Goal: Information Seeking & Learning: Learn about a topic

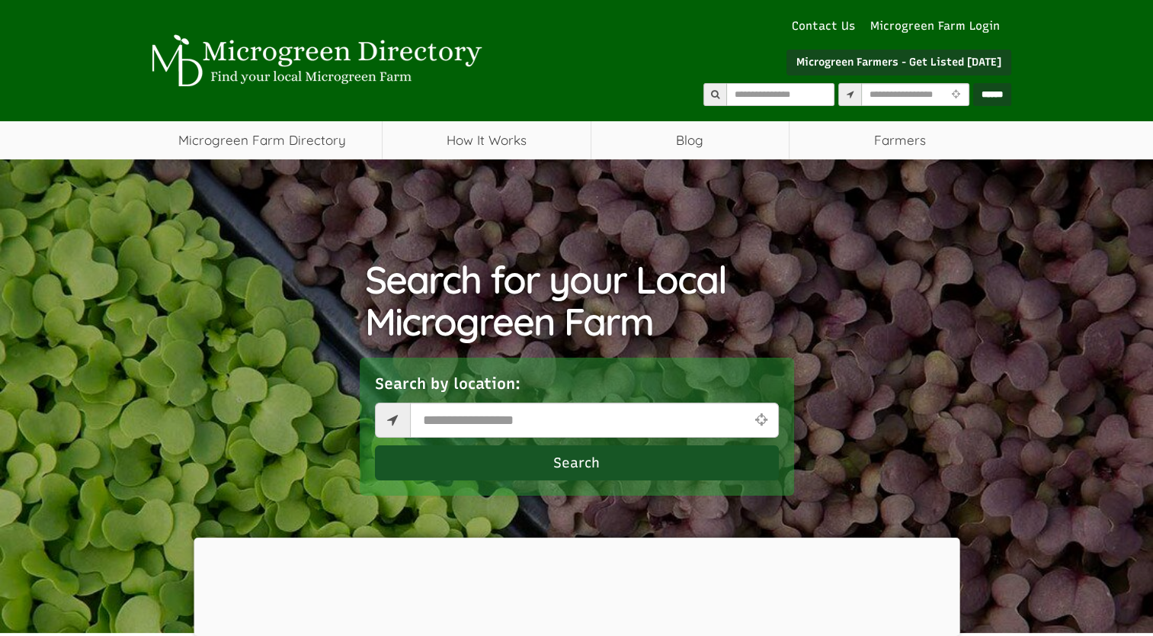
select select "Language Translate Widget"
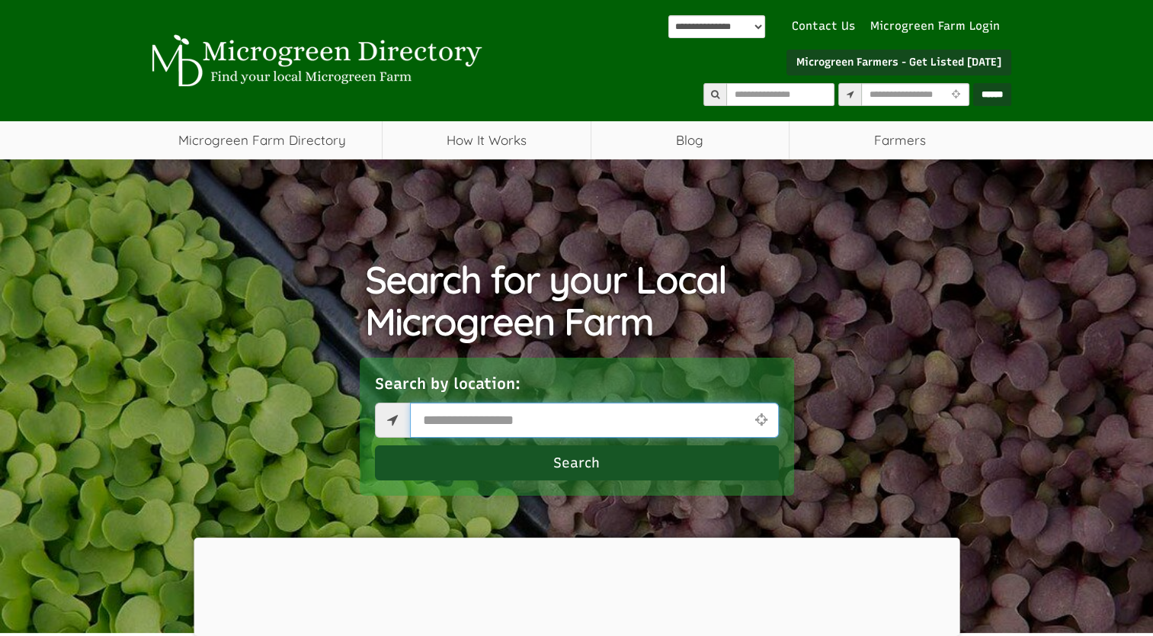
click at [608, 426] on input "text" at bounding box center [594, 419] width 369 height 35
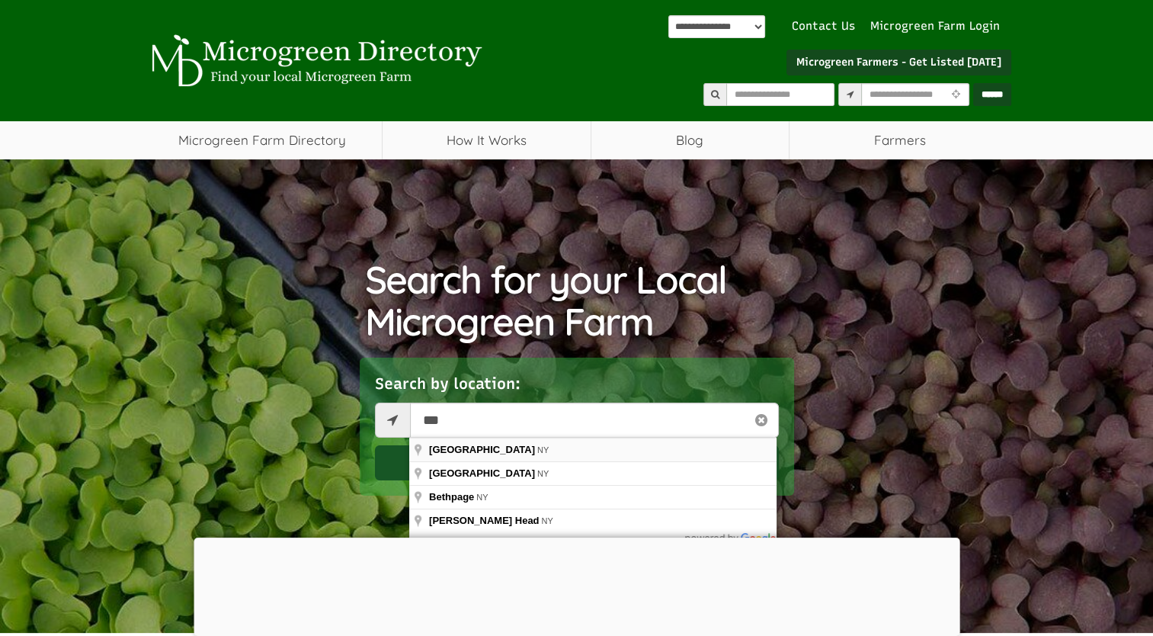
type input "*******"
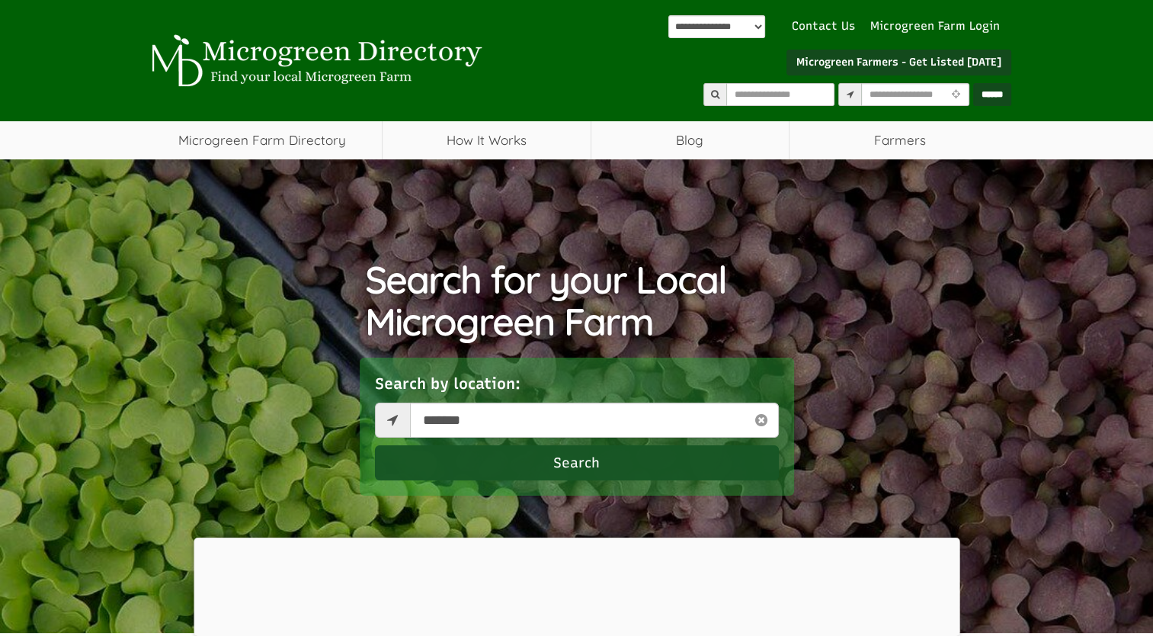
click at [591, 466] on button "Search" at bounding box center [577, 462] width 404 height 35
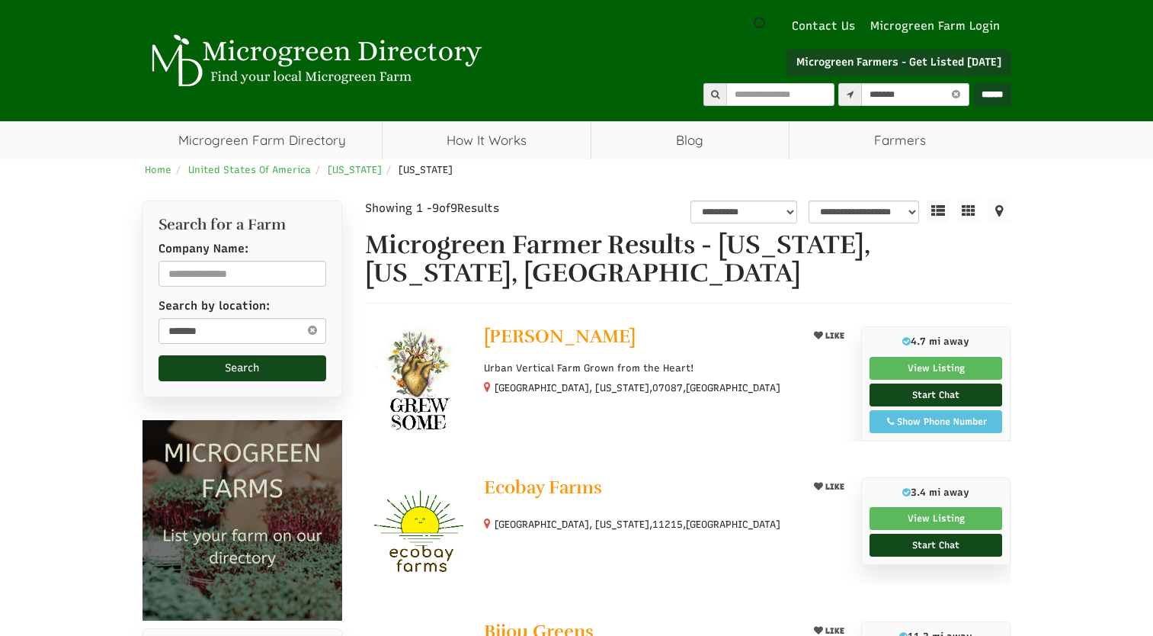
select select "********"
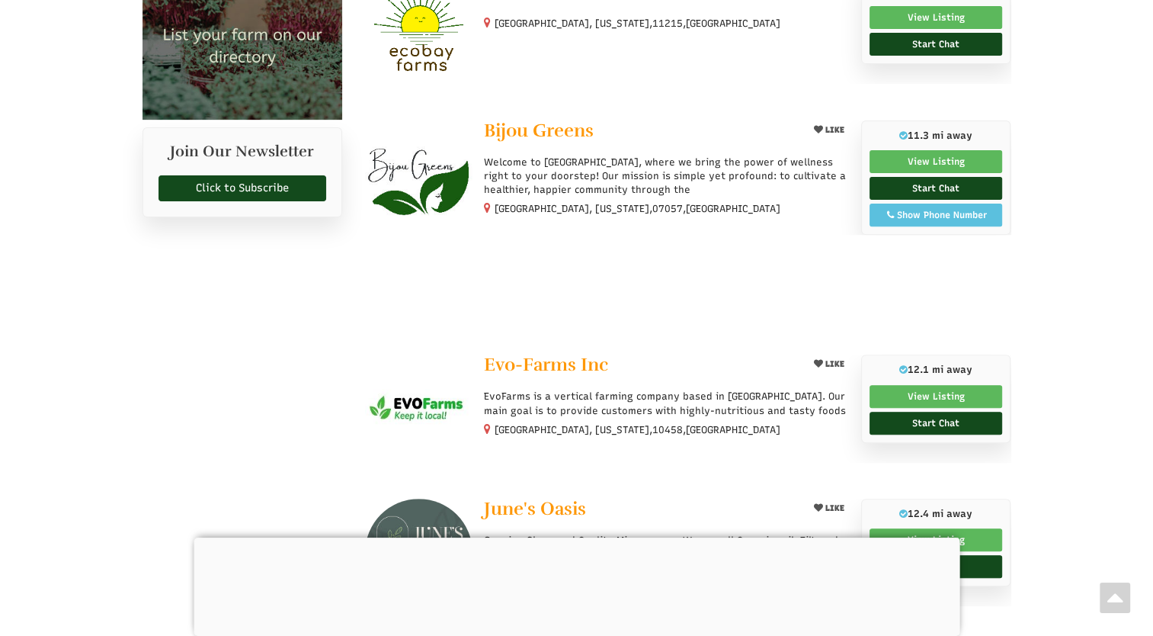
scroll to position [502, 0]
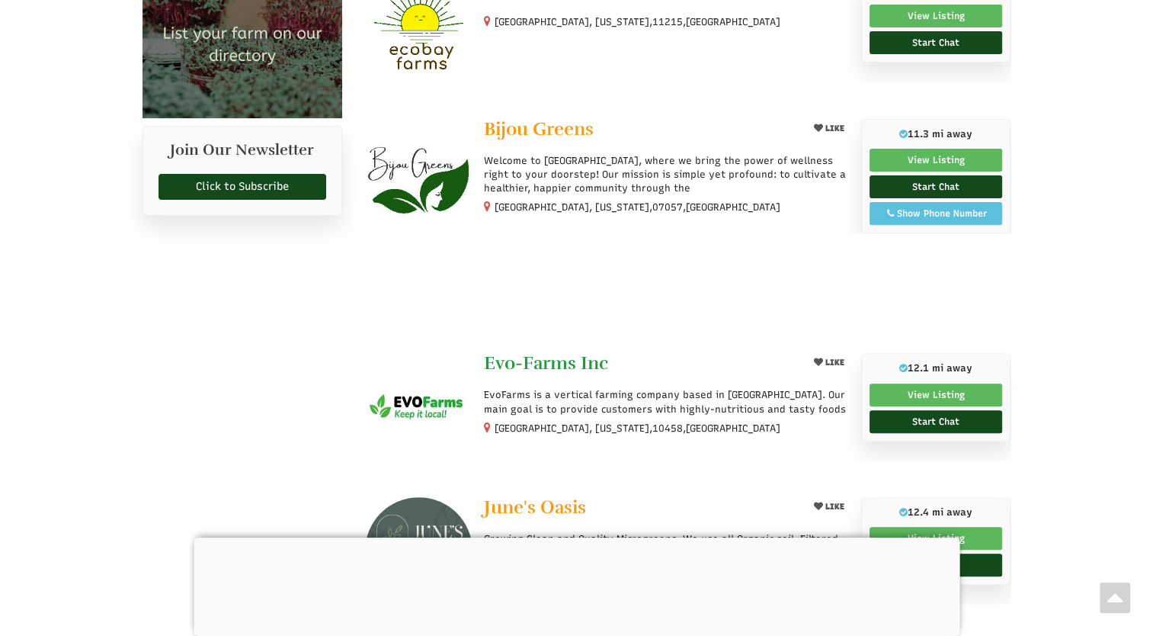
click at [565, 358] on span "Evo-Farms Inc" at bounding box center [546, 362] width 124 height 23
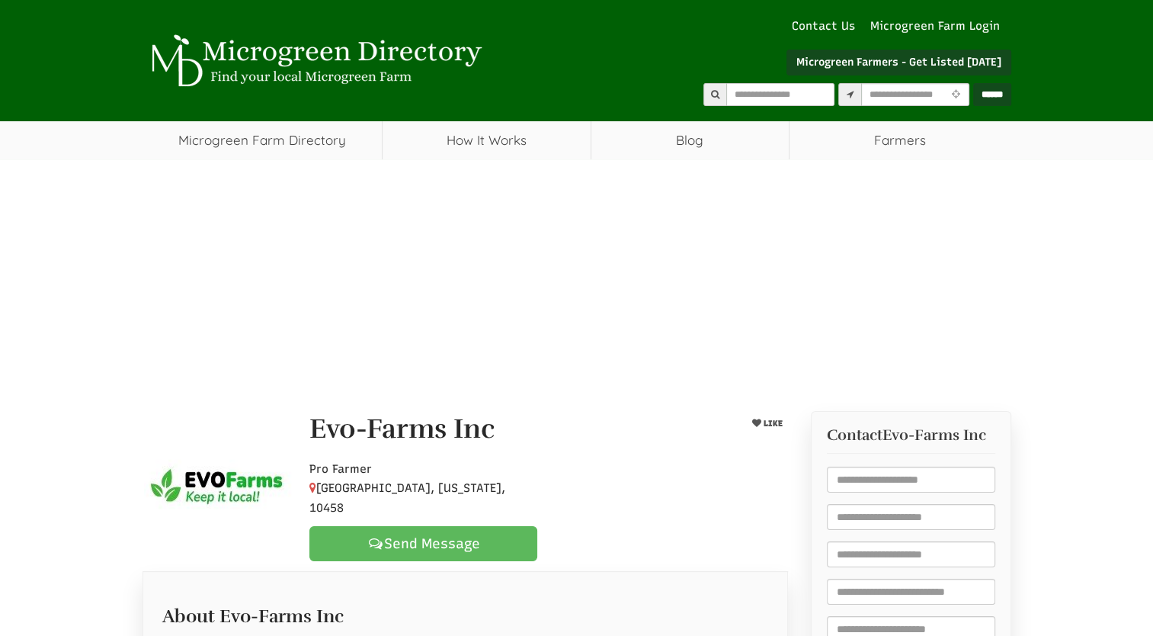
select select "Language Translate Widget"
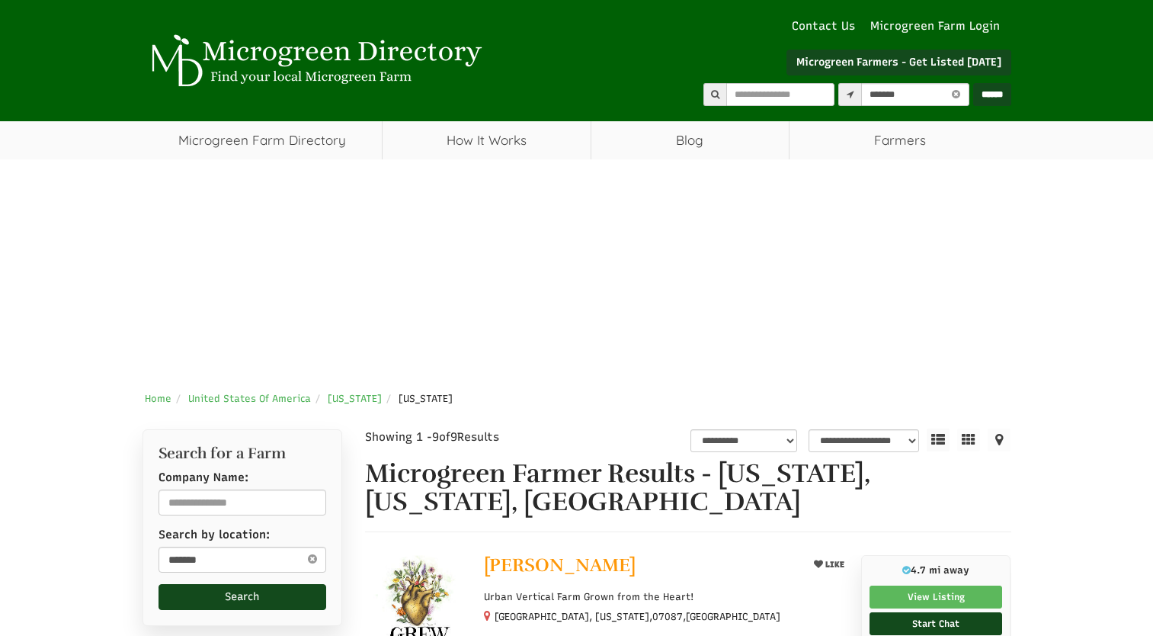
select select "********"
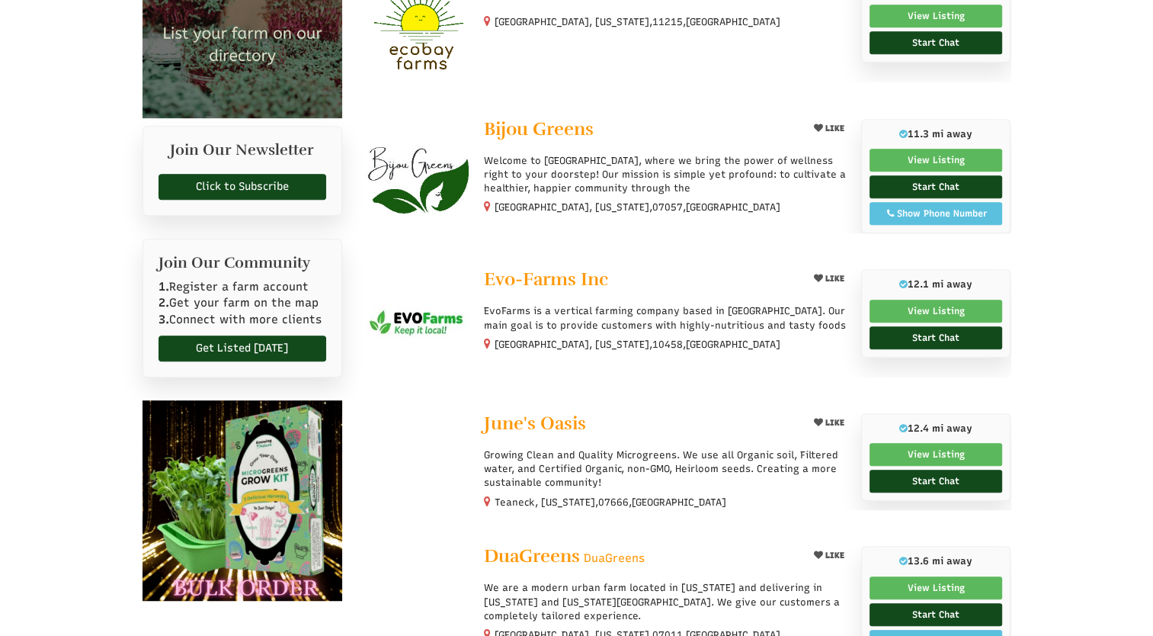
scroll to position [731, 0]
select select "Language Translate Widget"
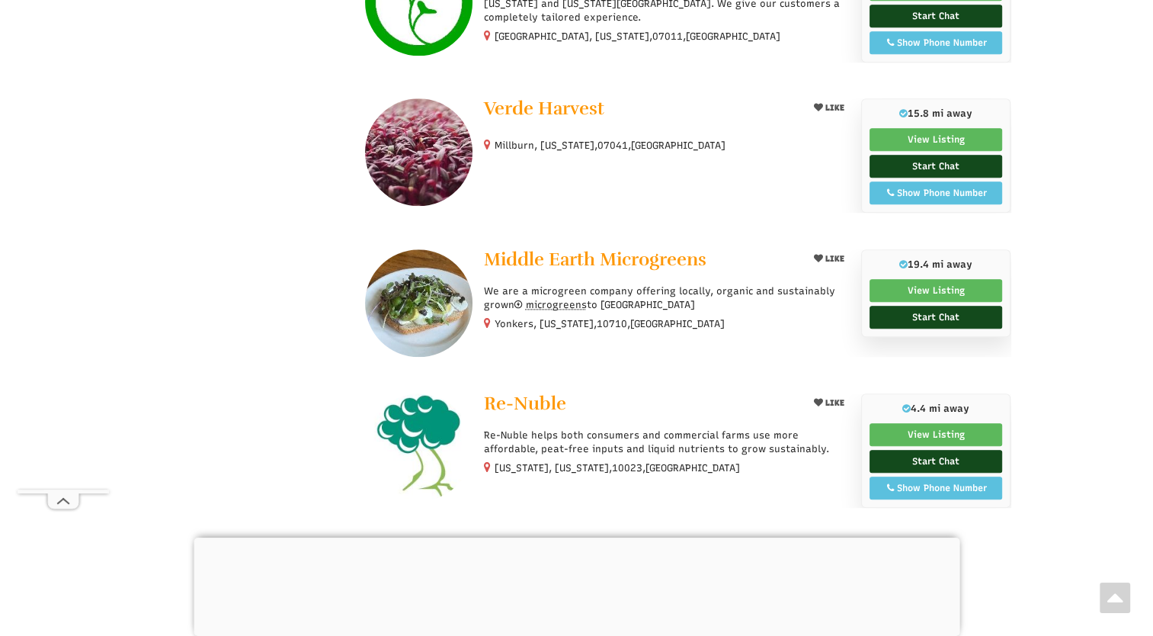
scroll to position [1344, 0]
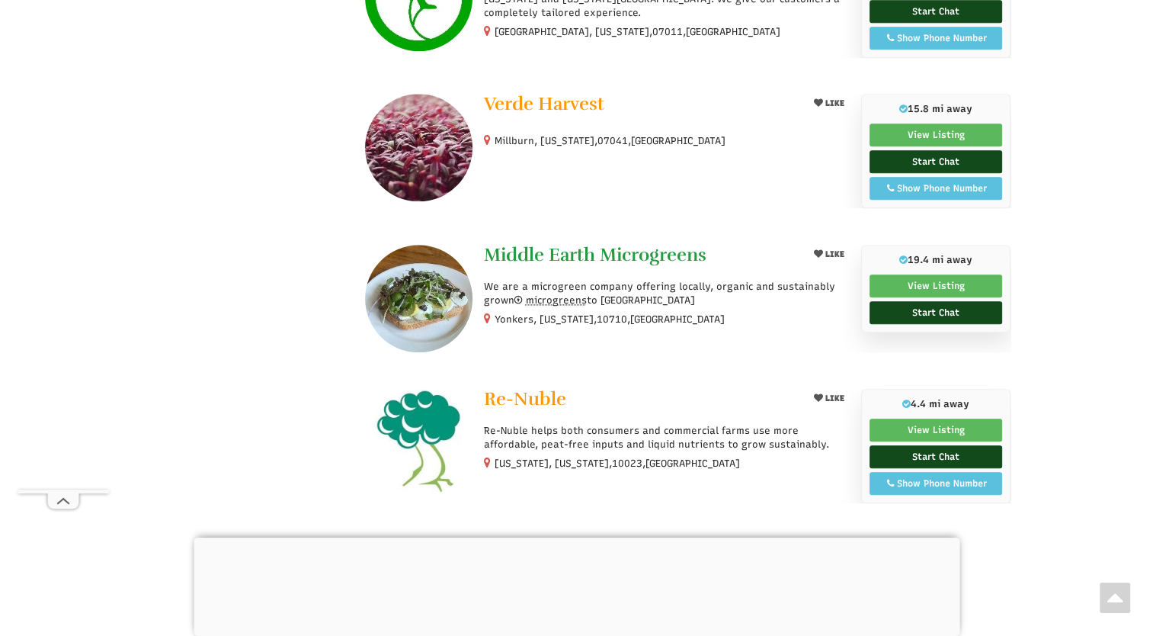
click at [527, 243] on span "Middle Earth Microgreens" at bounding box center [595, 254] width 223 height 23
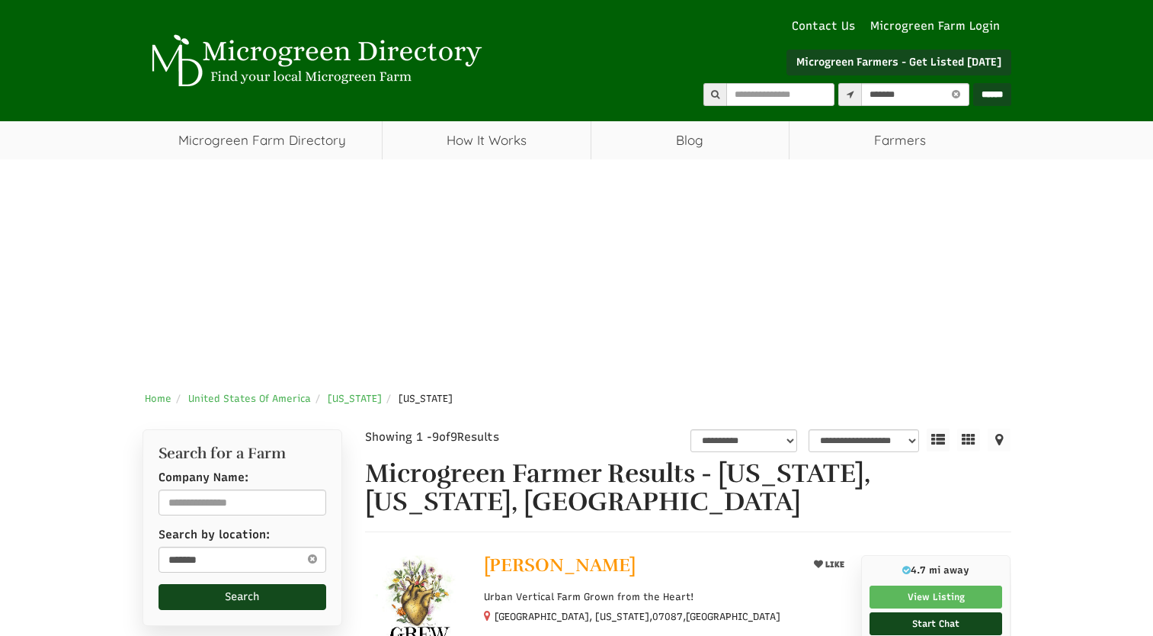
select select "********"
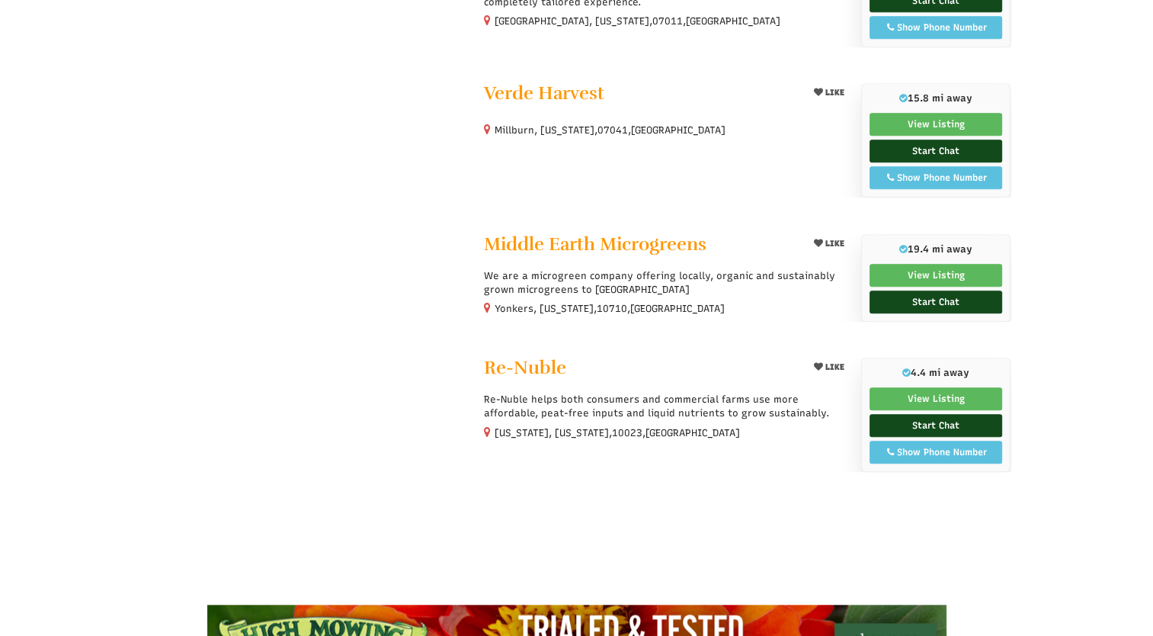
select select "Language Translate Widget"
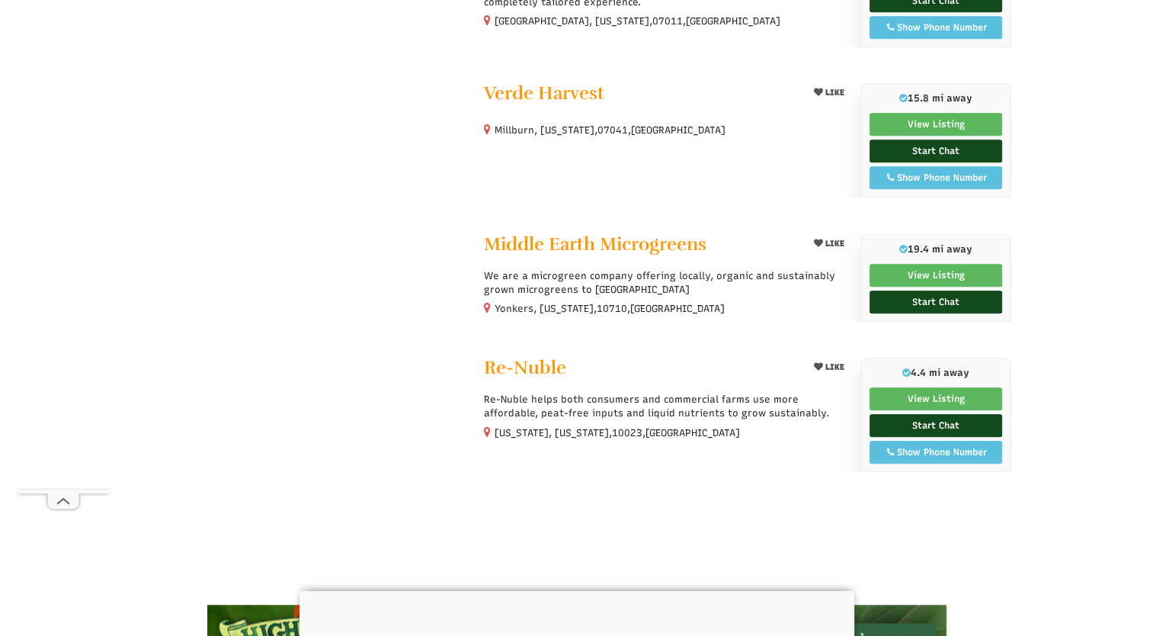
scroll to position [1355, 0]
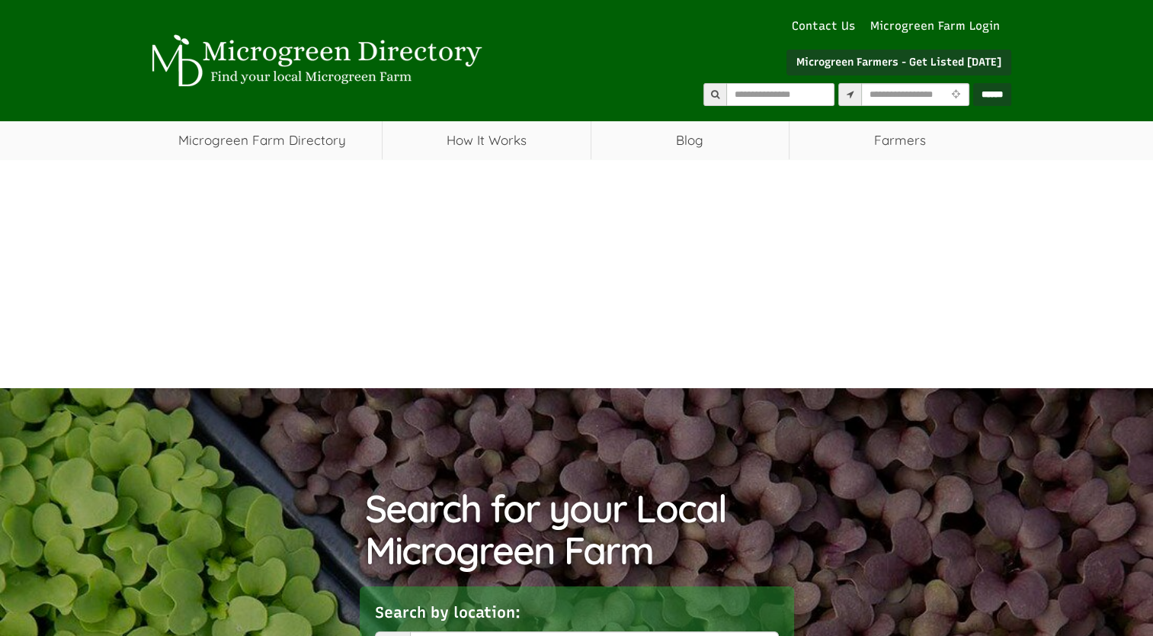
select select "Language Translate Widget"
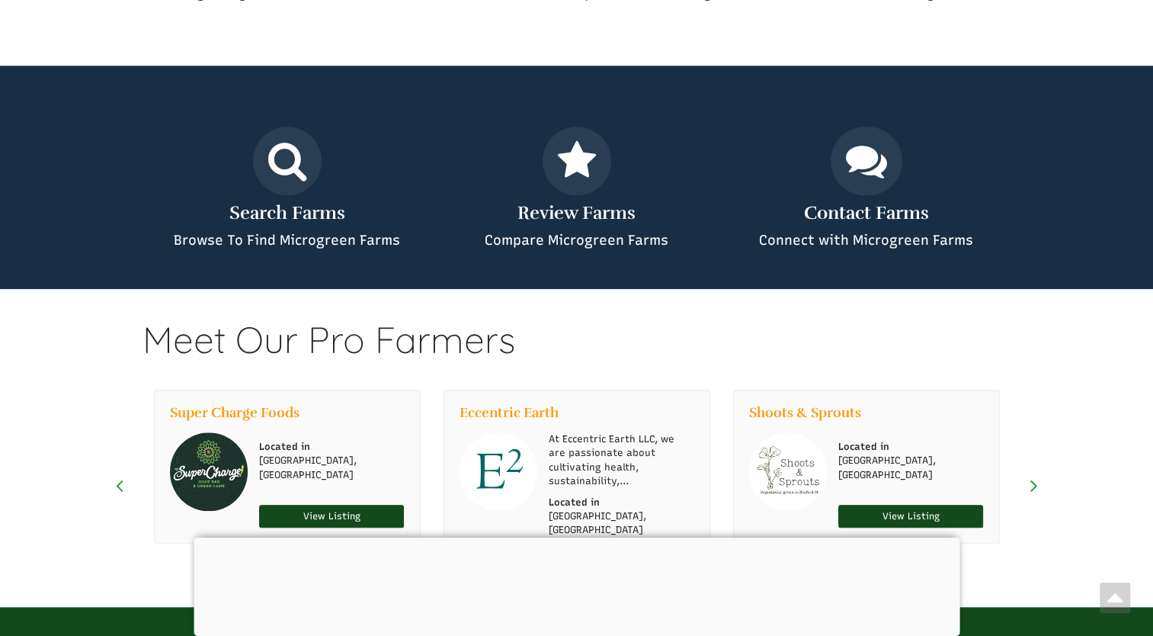
scroll to position [1569, 0]
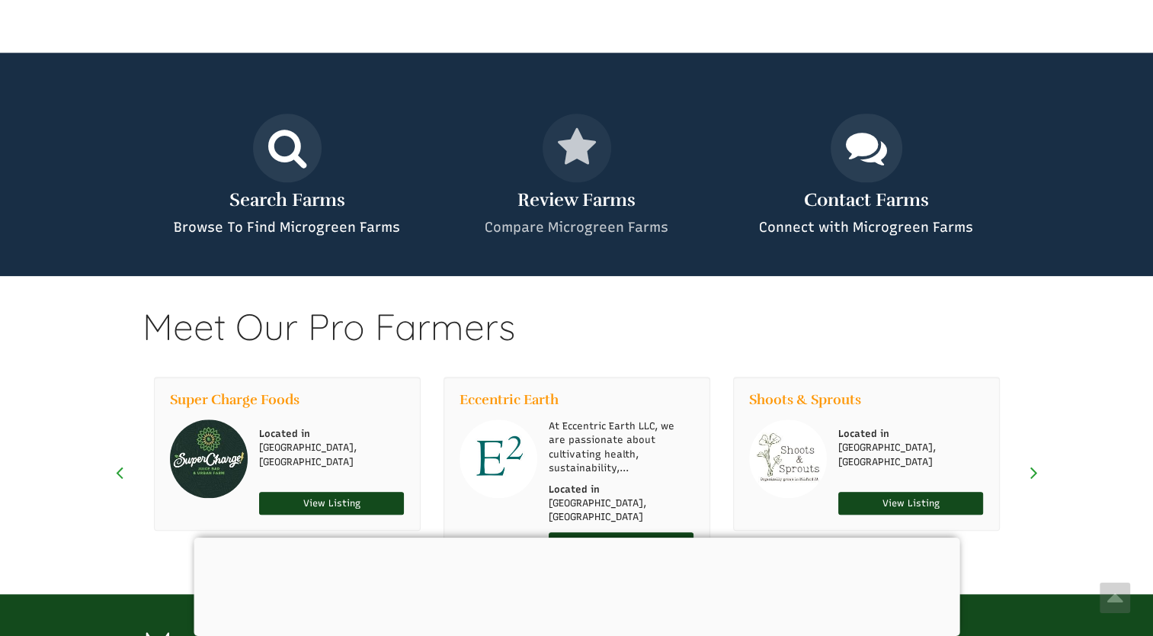
click at [608, 206] on h2 "Review Farms" at bounding box center [577, 200] width 267 height 20
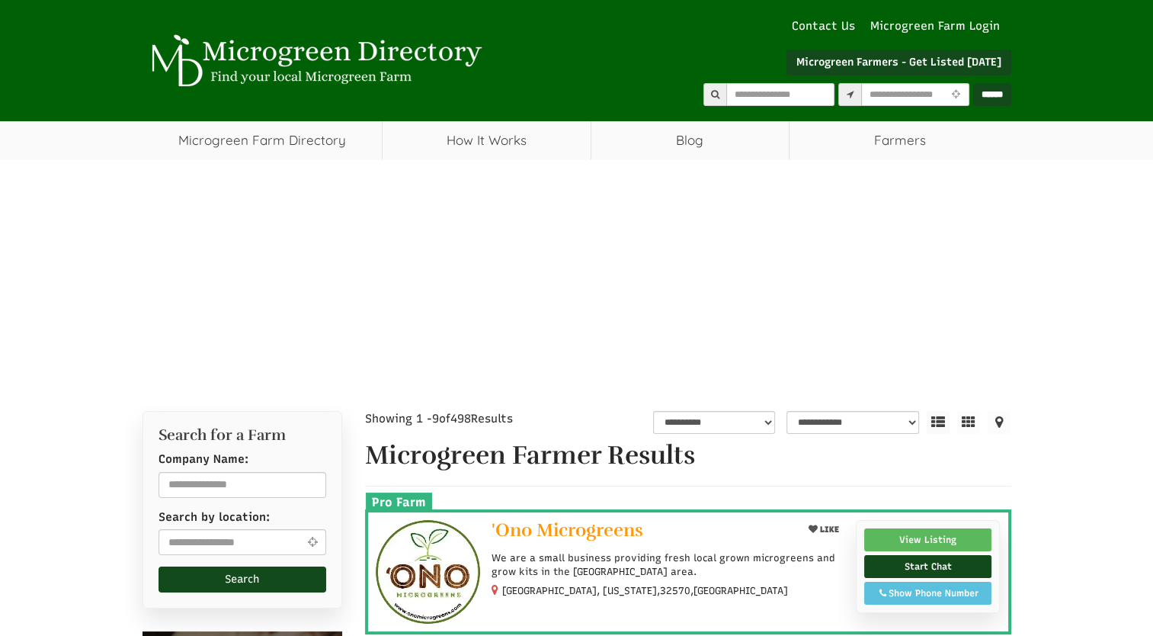
select select "Language Translate Widget"
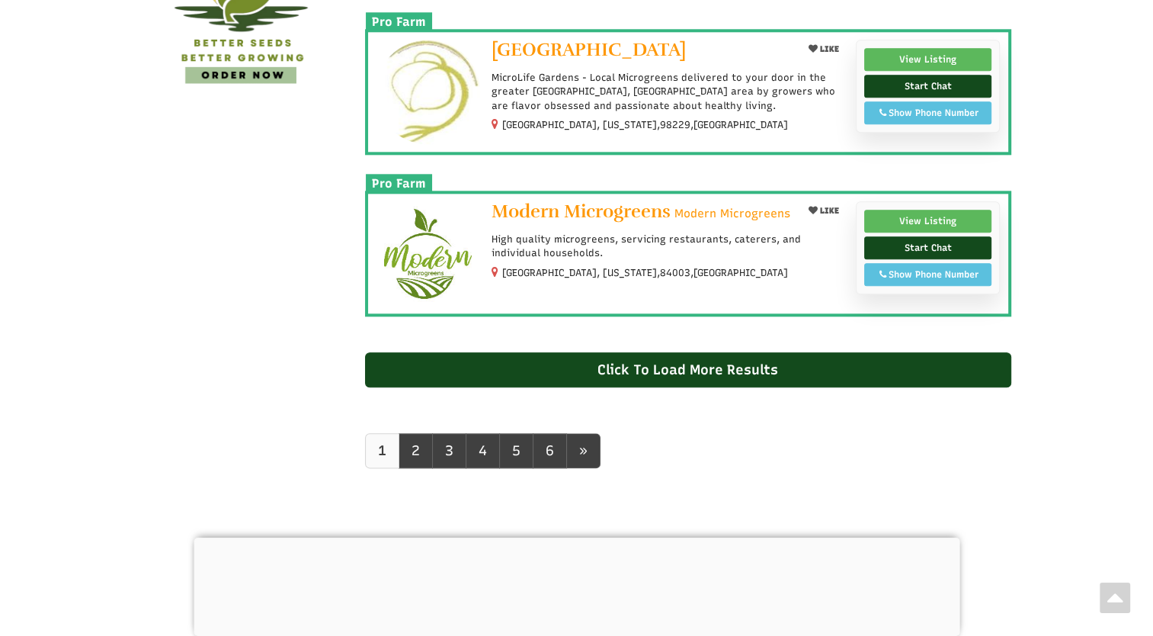
scroll to position [1711, 0]
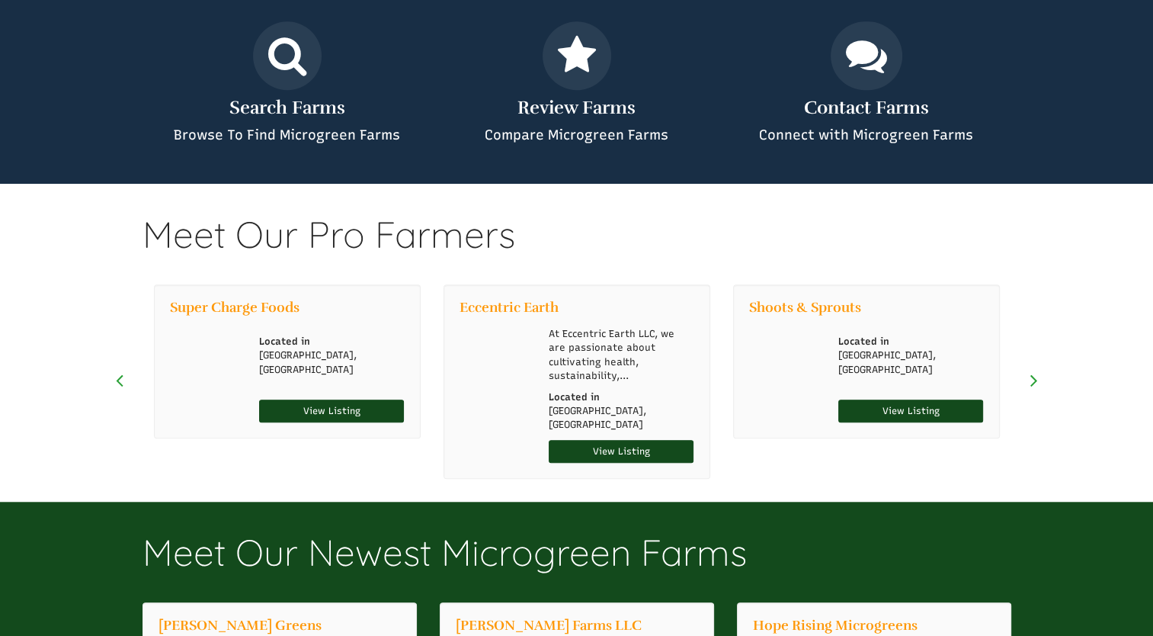
select select "Language Translate Widget"
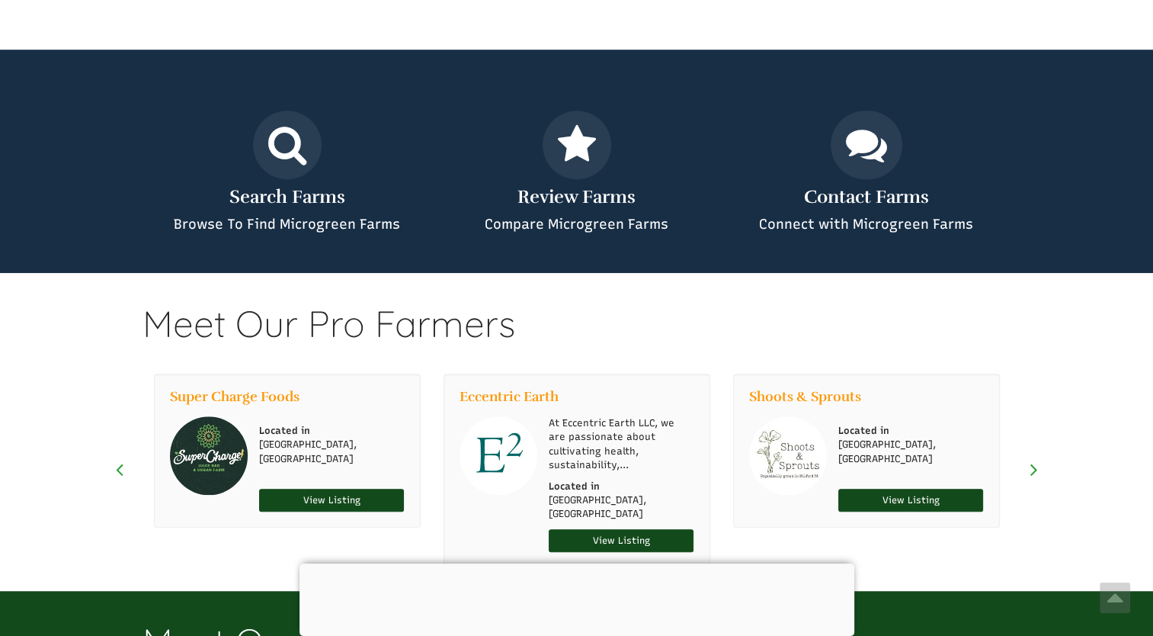
scroll to position [1137, 0]
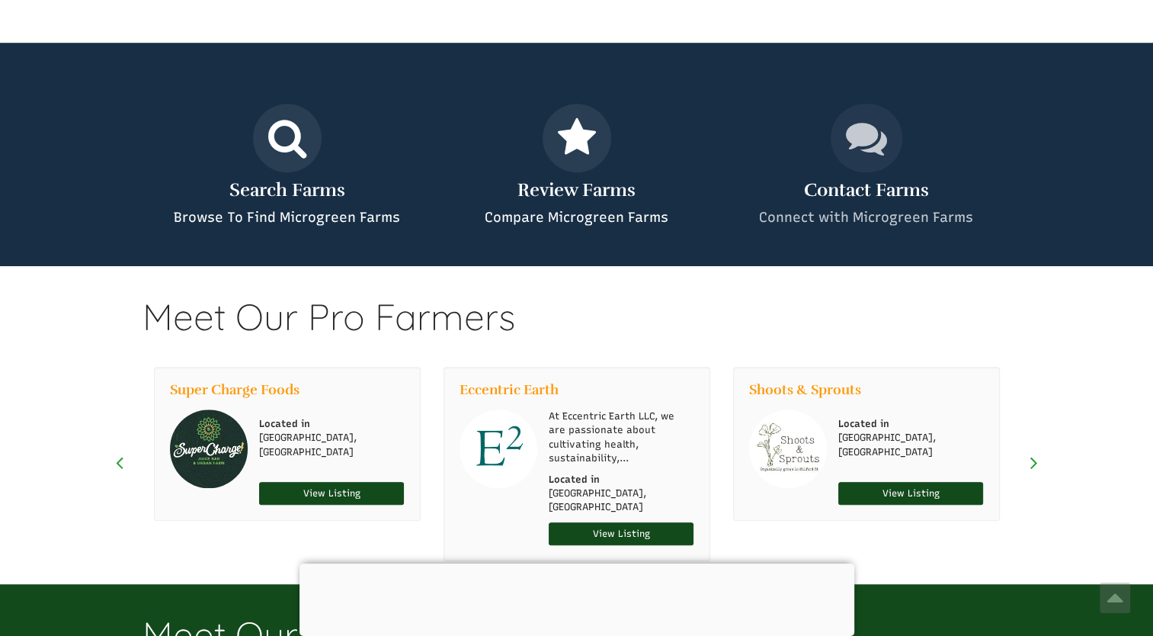
click at [828, 220] on p "Connect with Microgreen Farms" at bounding box center [866, 218] width 267 height 20
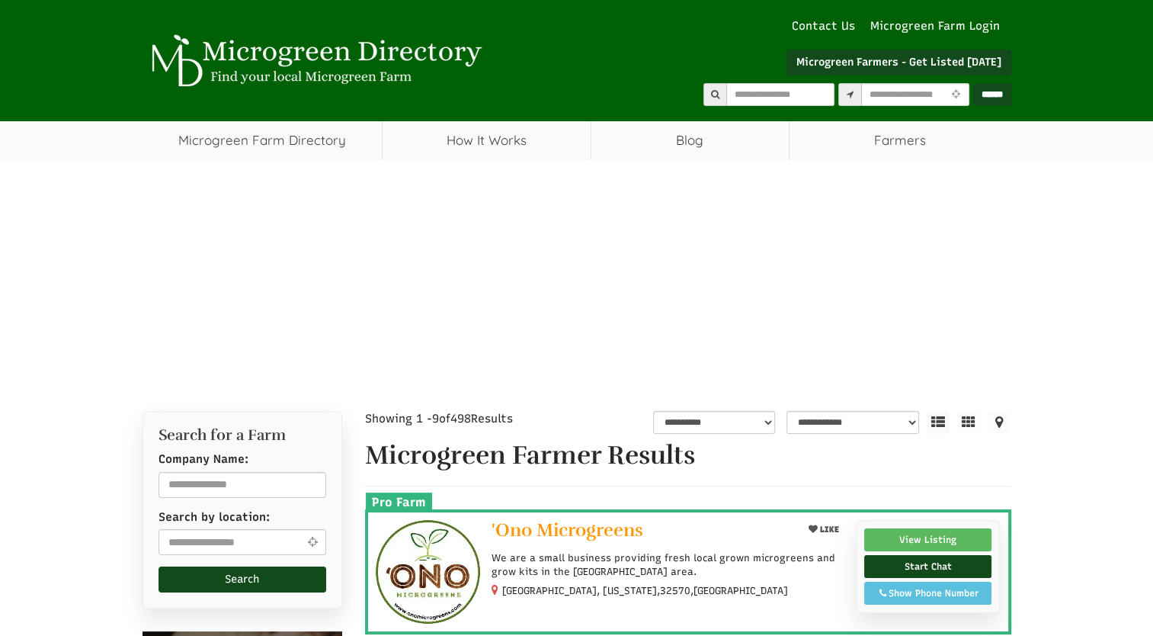
select select "Language Translate Widget"
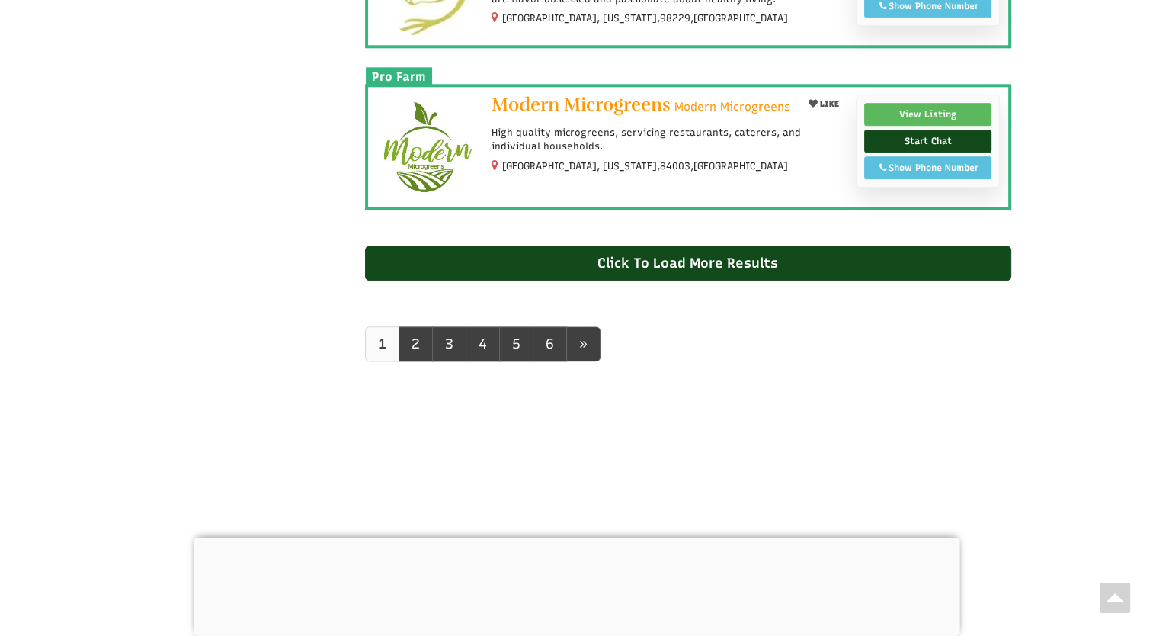
scroll to position [1858, 0]
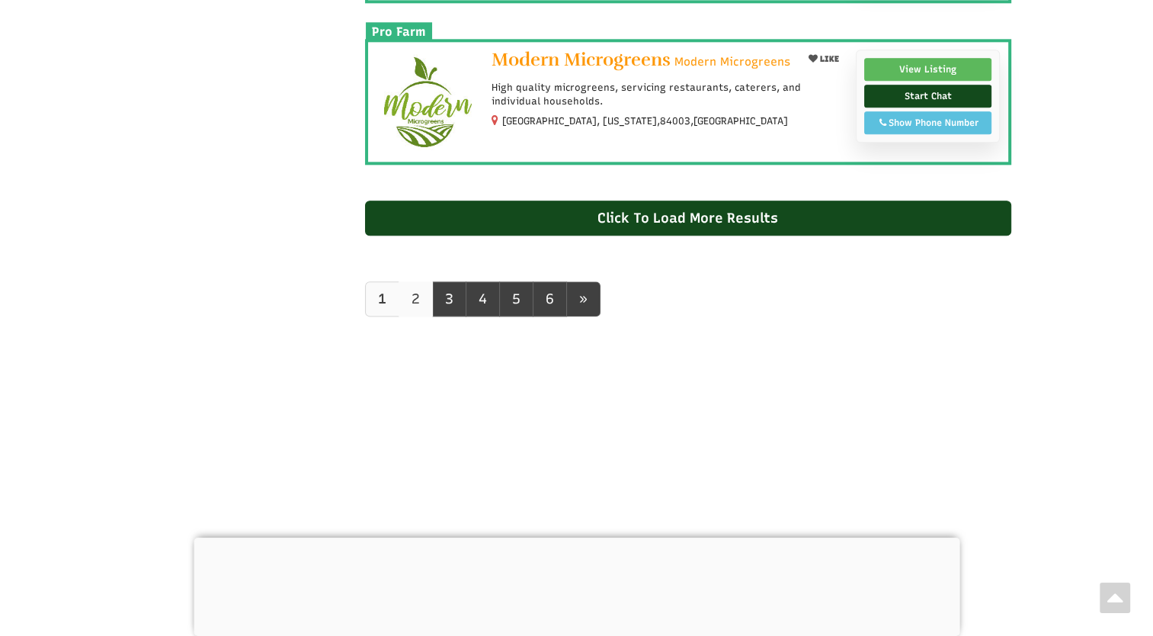
click at [418, 293] on link "2" at bounding box center [416, 298] width 34 height 35
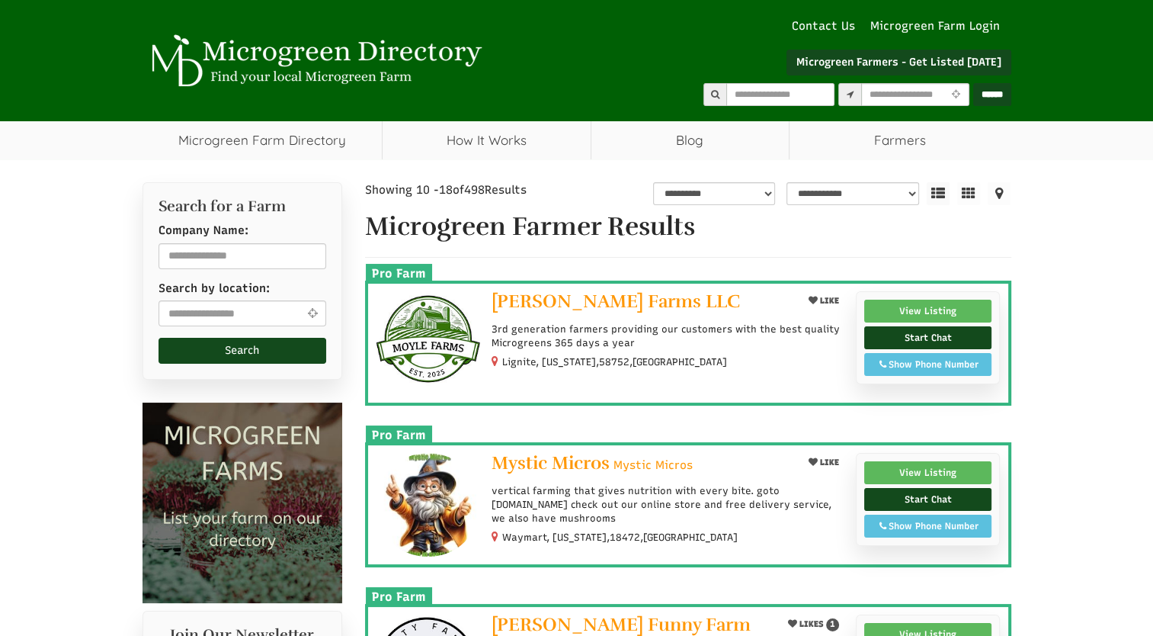
select select "Language Translate Widget"
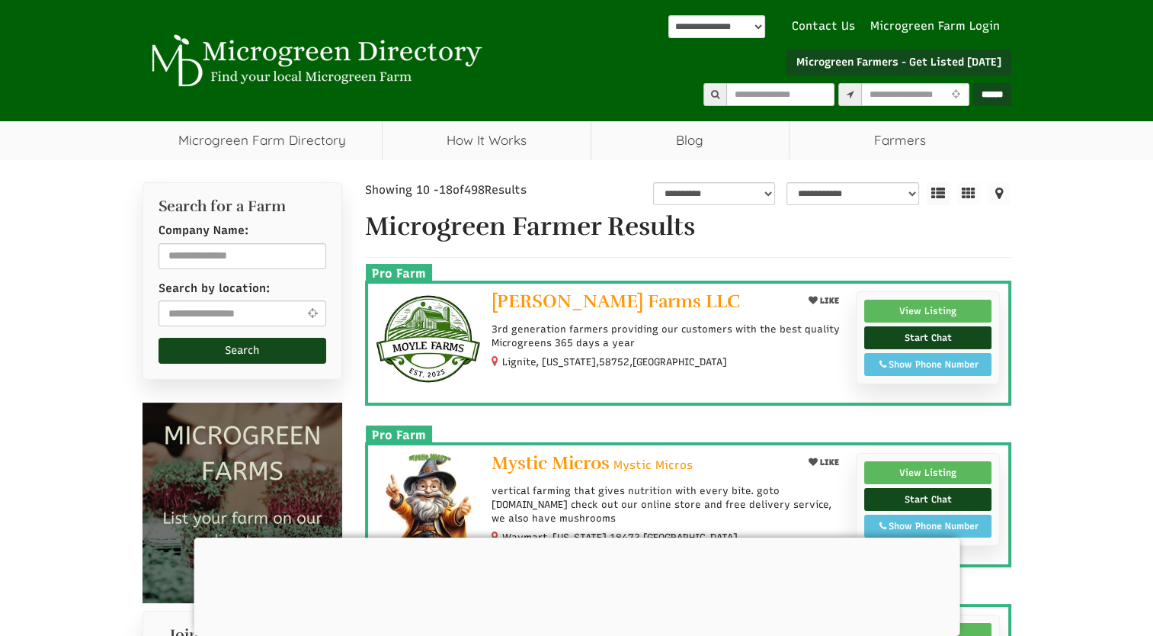
scroll to position [2, 0]
